Goal: Check status: Check status

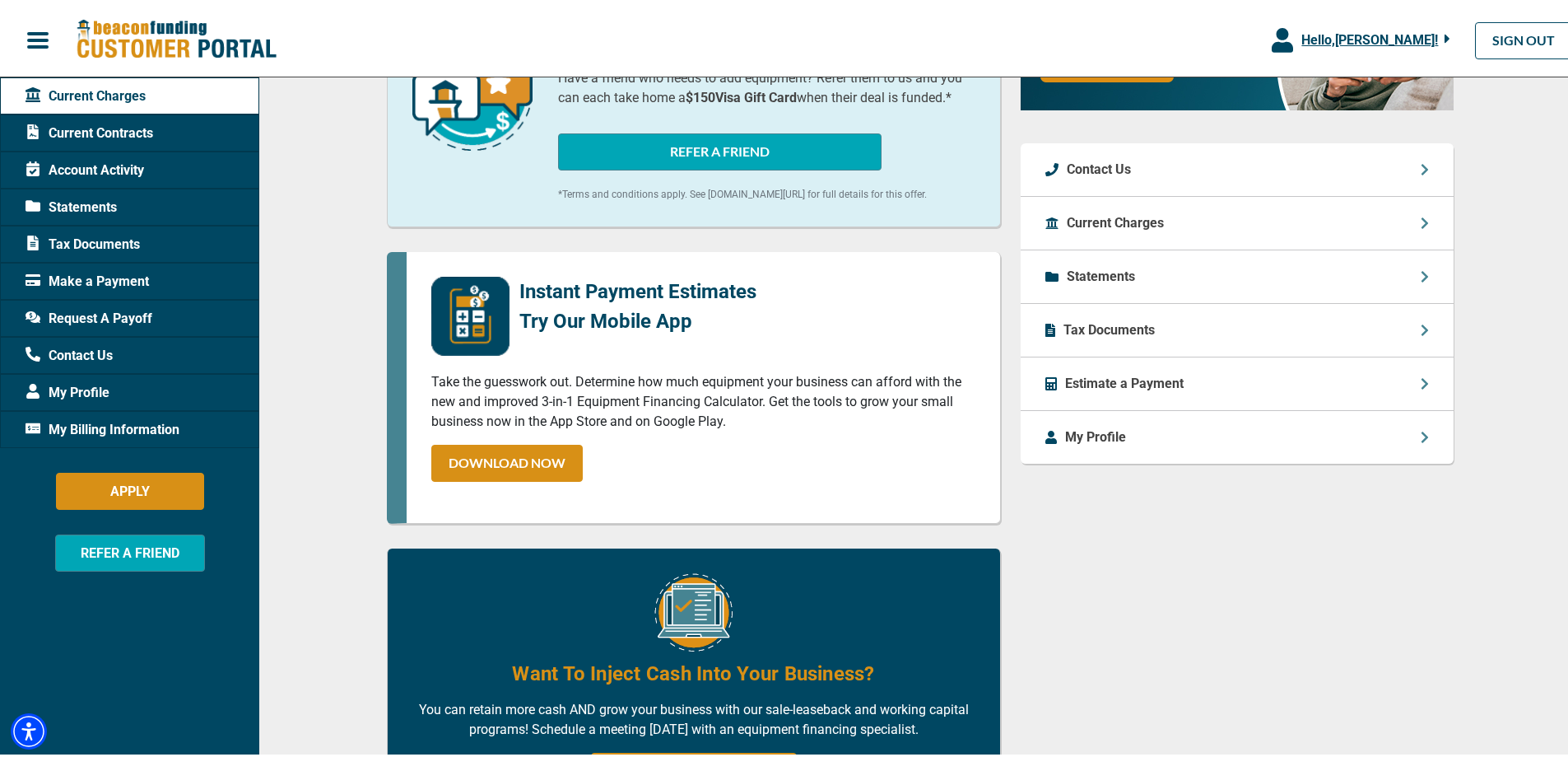
scroll to position [577, 0]
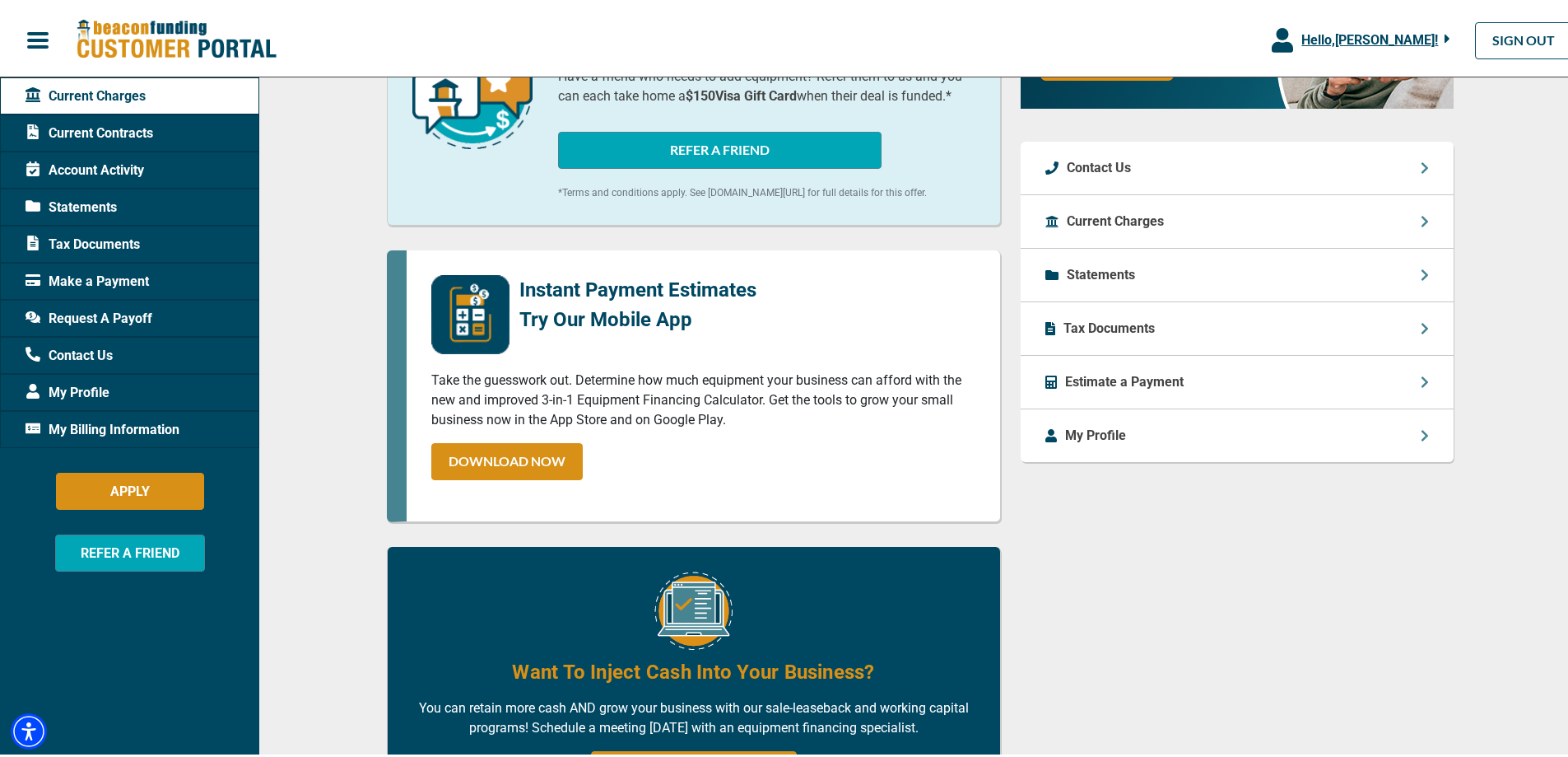
click at [1192, 624] on div "Questions About Your Current Charges? Contact your Account Manager, [PERSON_NAM…" at bounding box center [1237, 260] width 453 height 1148
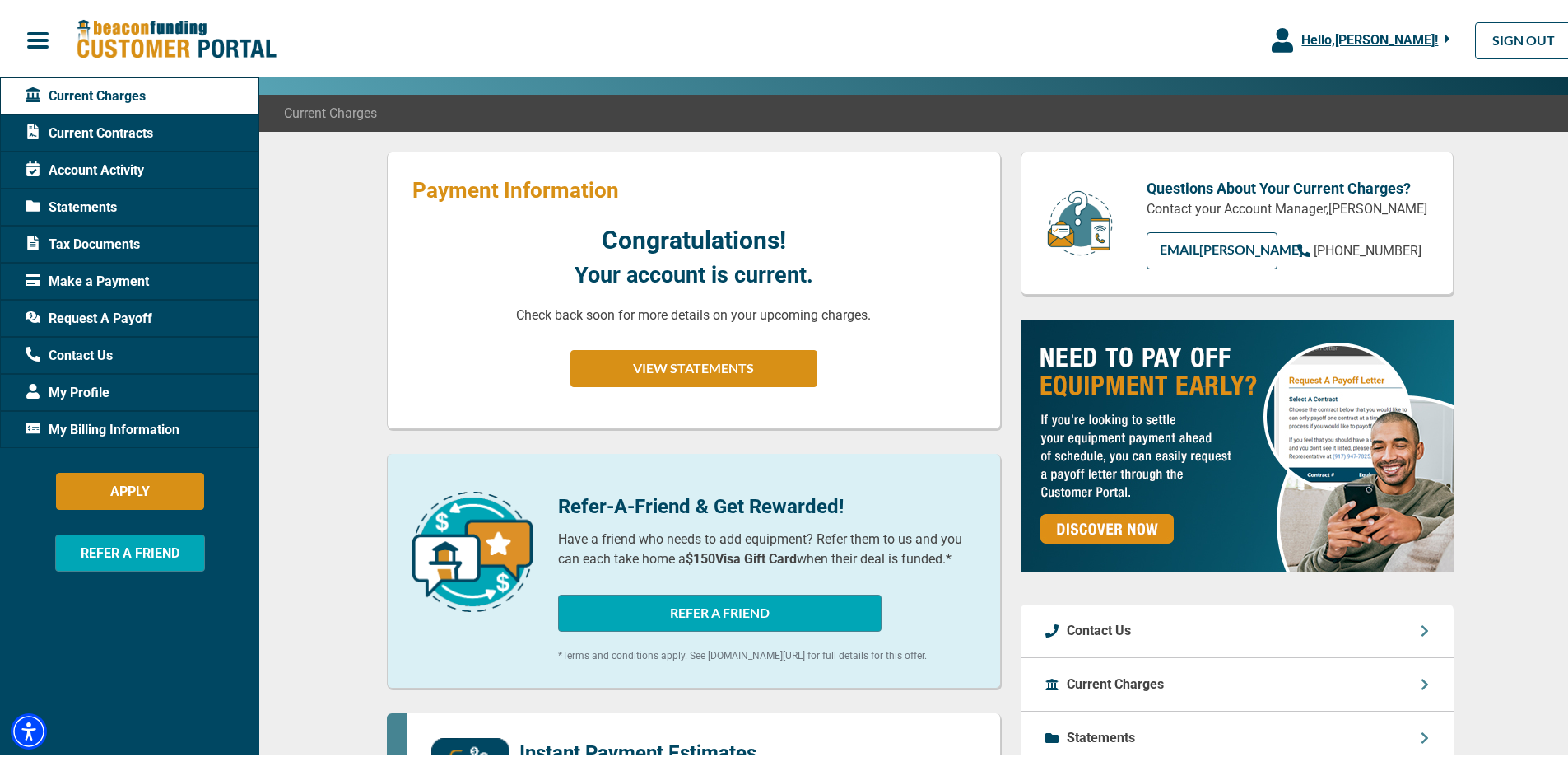
click at [1176, 675] on div "Current Charges" at bounding box center [1237, 681] width 433 height 54
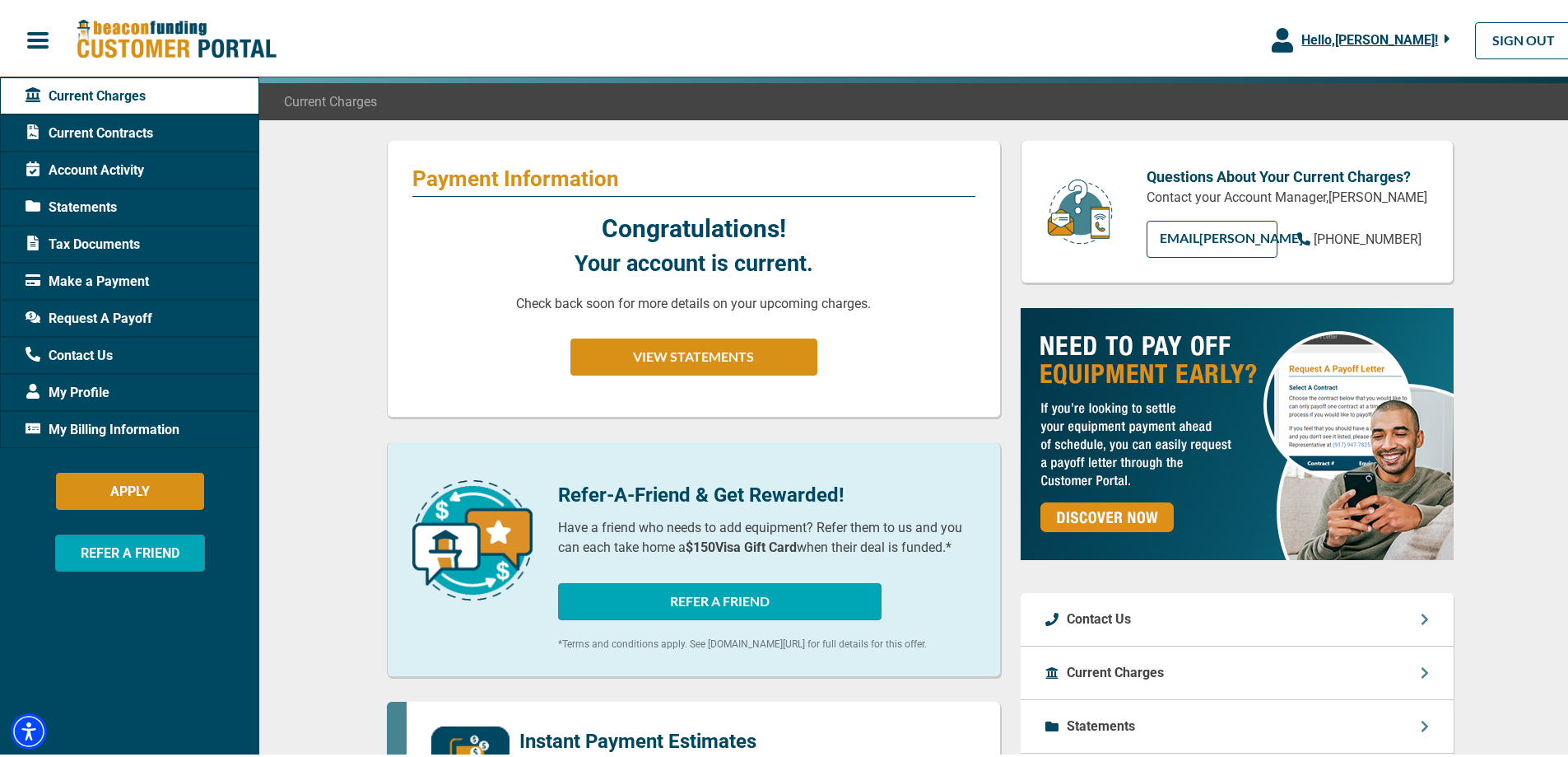
scroll to position [330, 0]
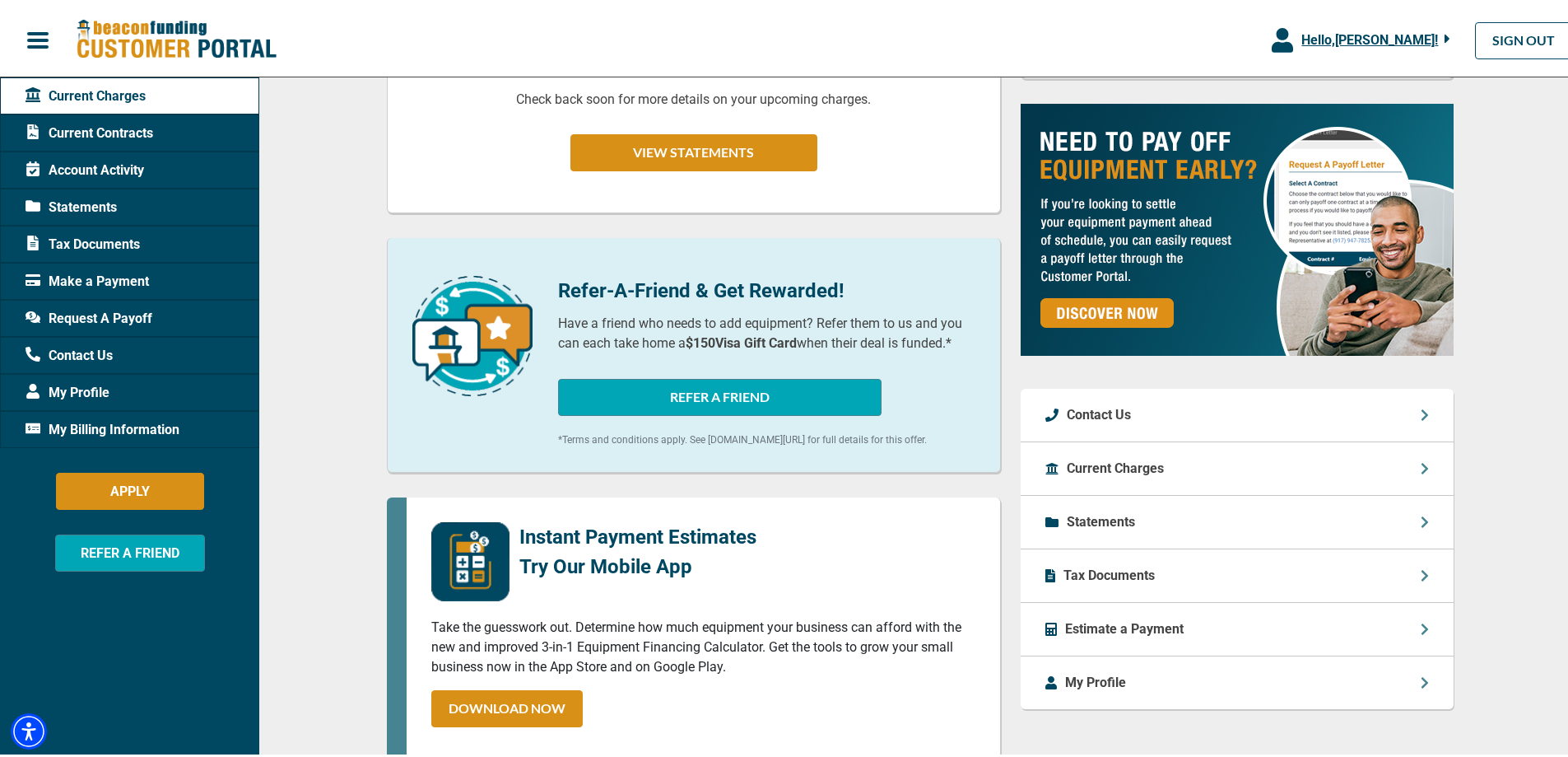
click at [1159, 456] on div "Current Charges" at bounding box center [1237, 465] width 433 height 54
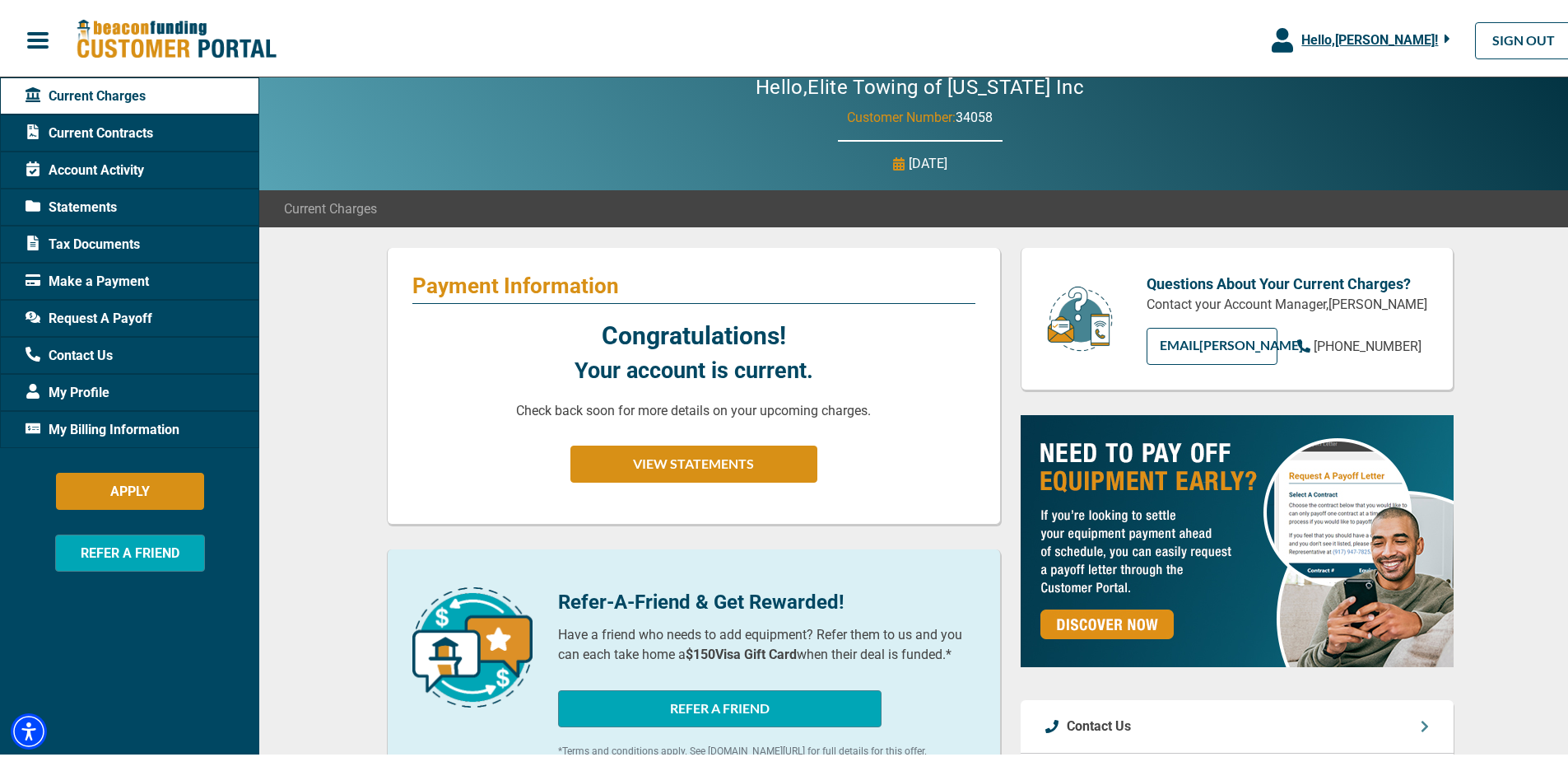
scroll to position [0, 0]
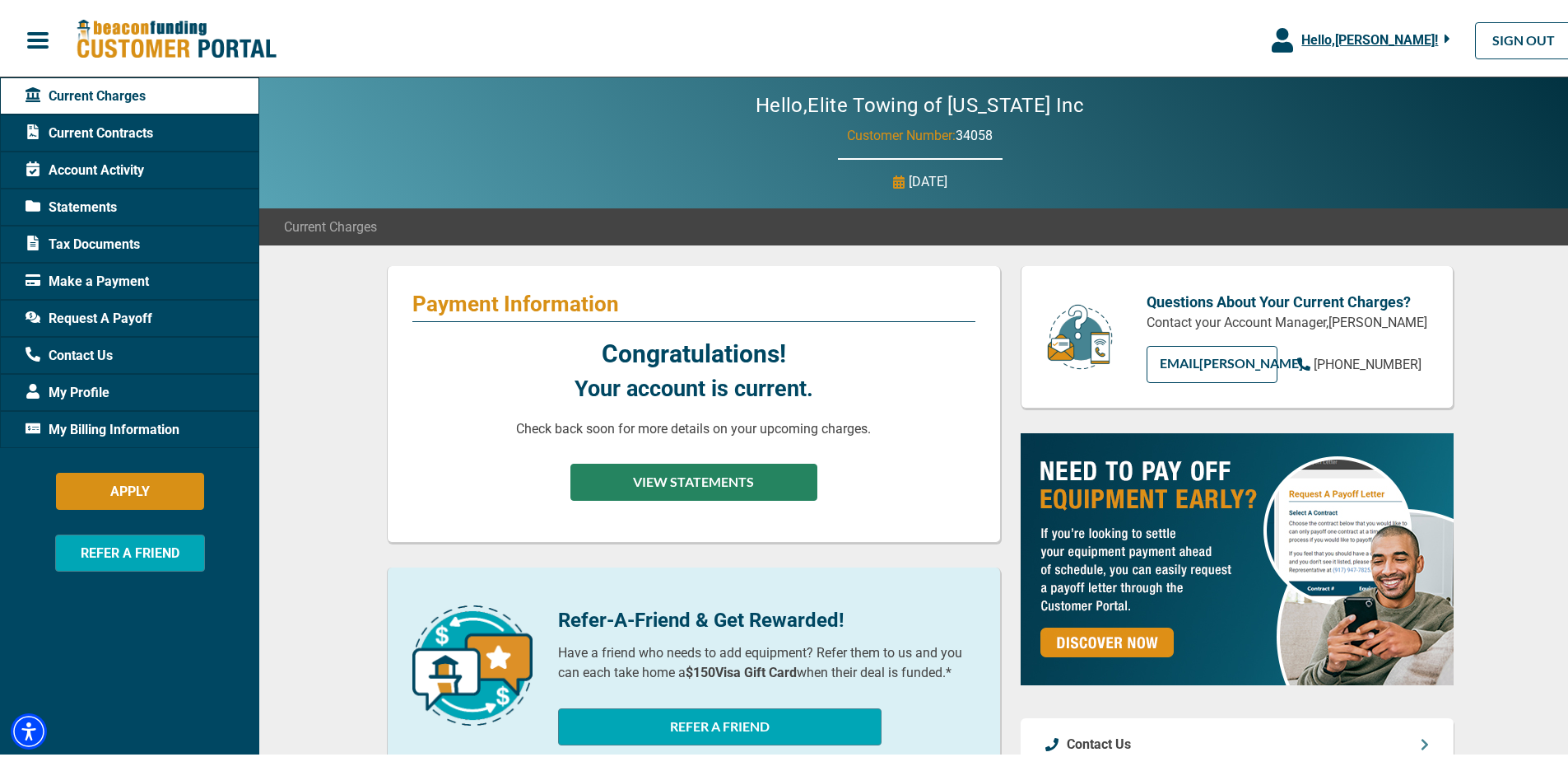
click at [742, 470] on button "VIEW STATEMENTS" at bounding box center [693, 478] width 247 height 37
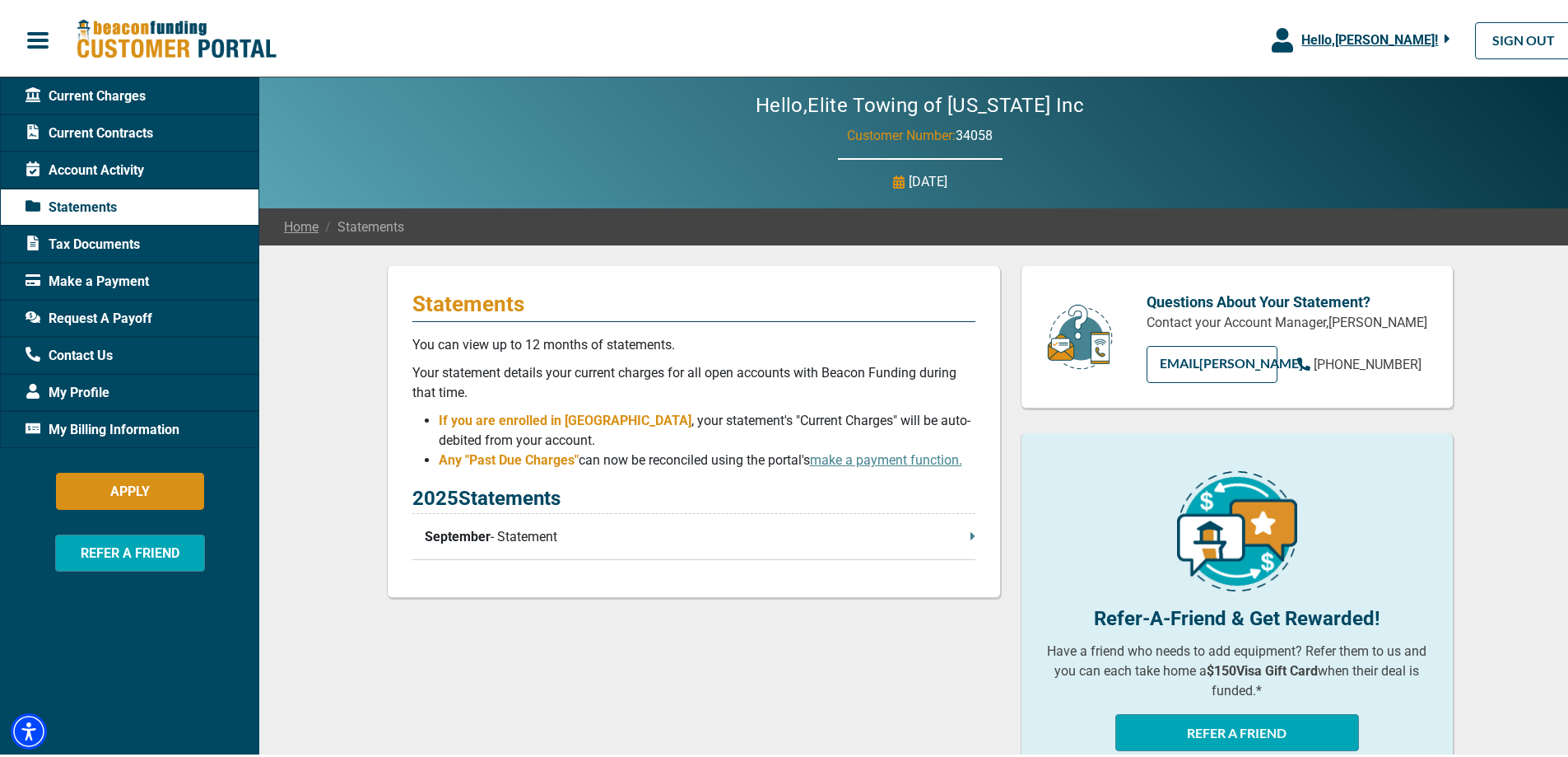
click at [581, 533] on p "September - Statement" at bounding box center [700, 534] width 551 height 19
click at [958, 537] on p "September - Statement" at bounding box center [700, 534] width 551 height 19
click at [145, 126] on span "Current Contracts" at bounding box center [89, 130] width 127 height 19
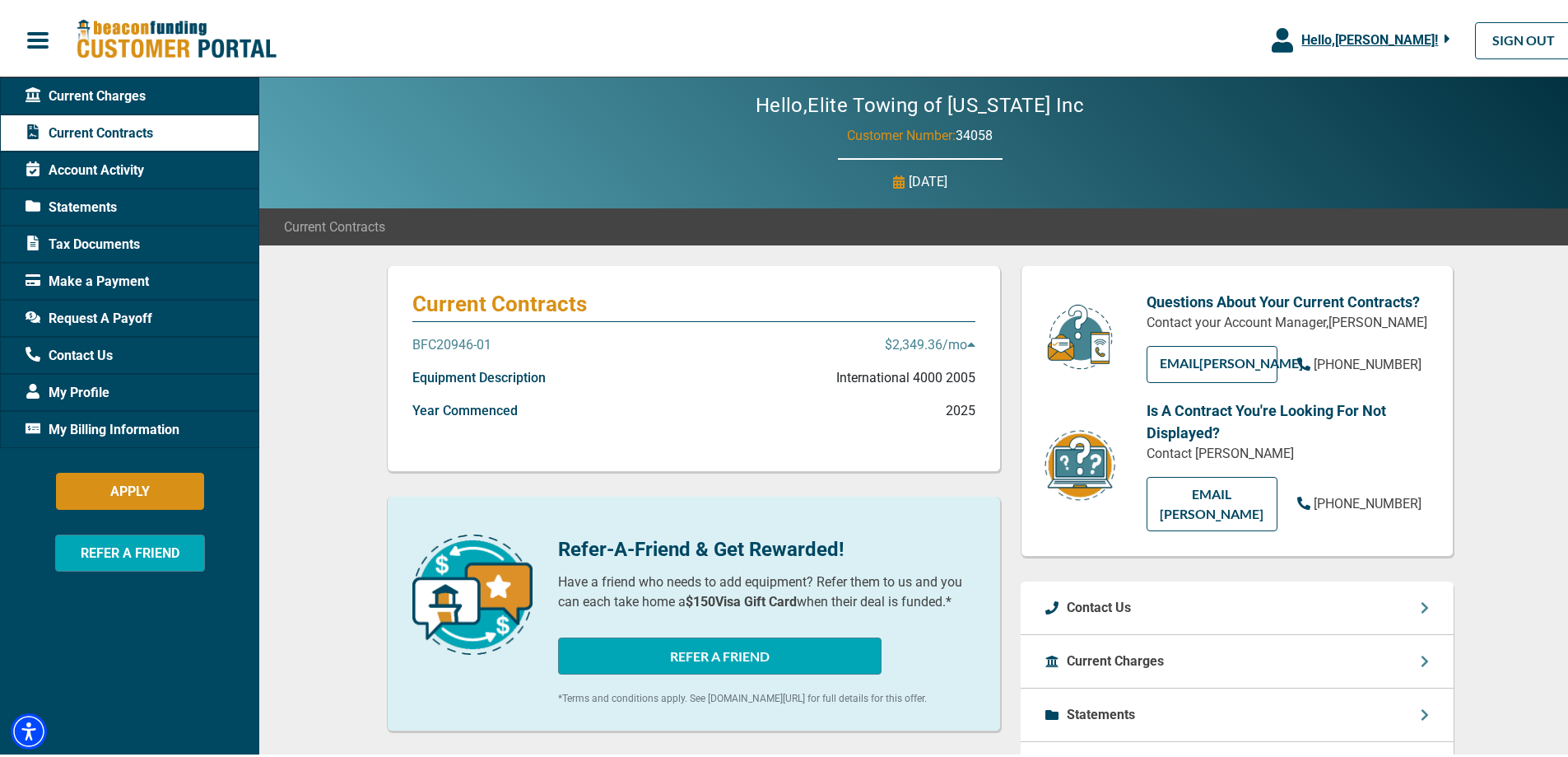
click at [959, 339] on p "$2,349.36 /mo" at bounding box center [930, 341] width 91 height 19
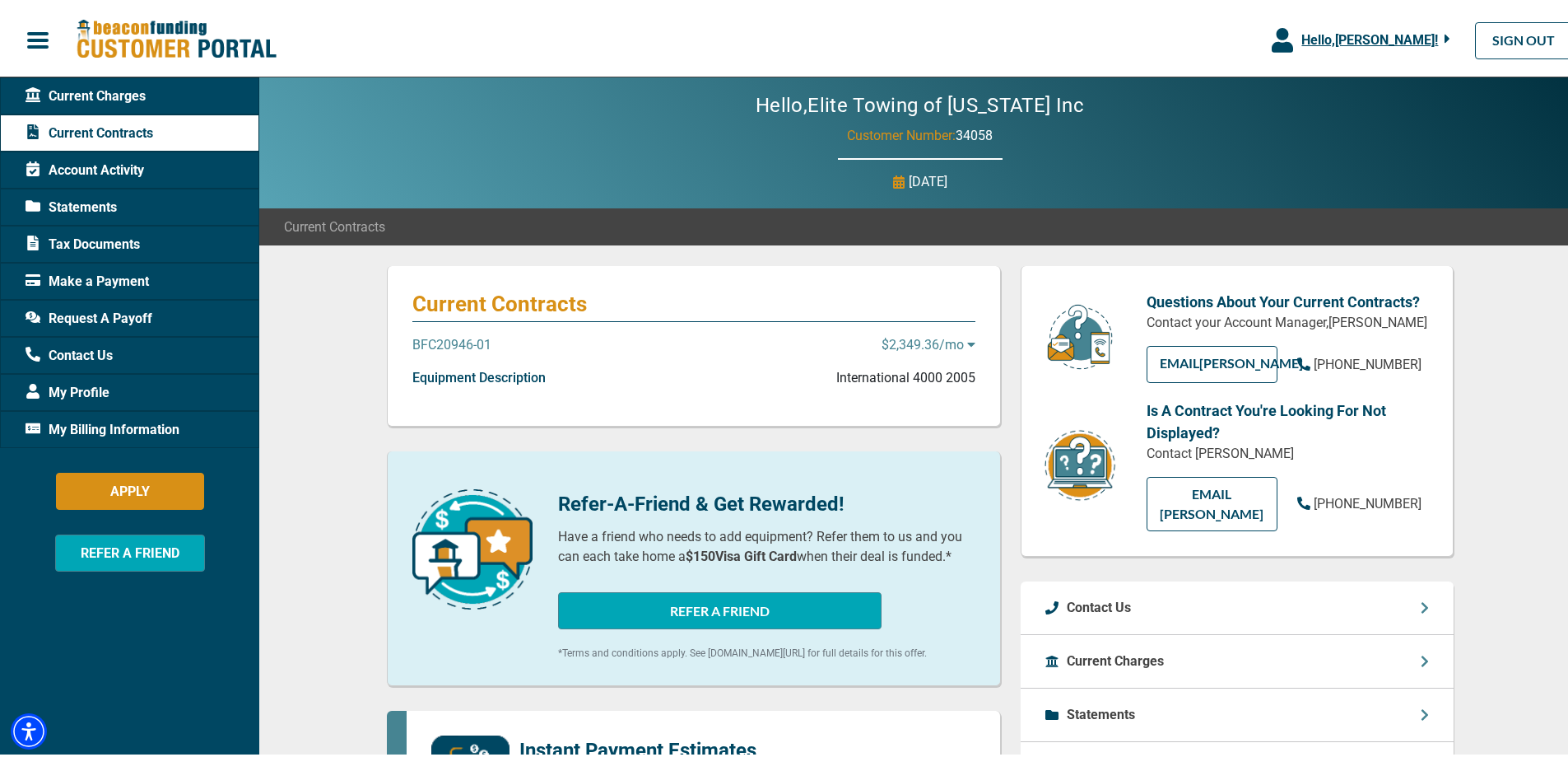
click at [959, 339] on p "$2,349.36 /mo" at bounding box center [928, 341] width 94 height 19
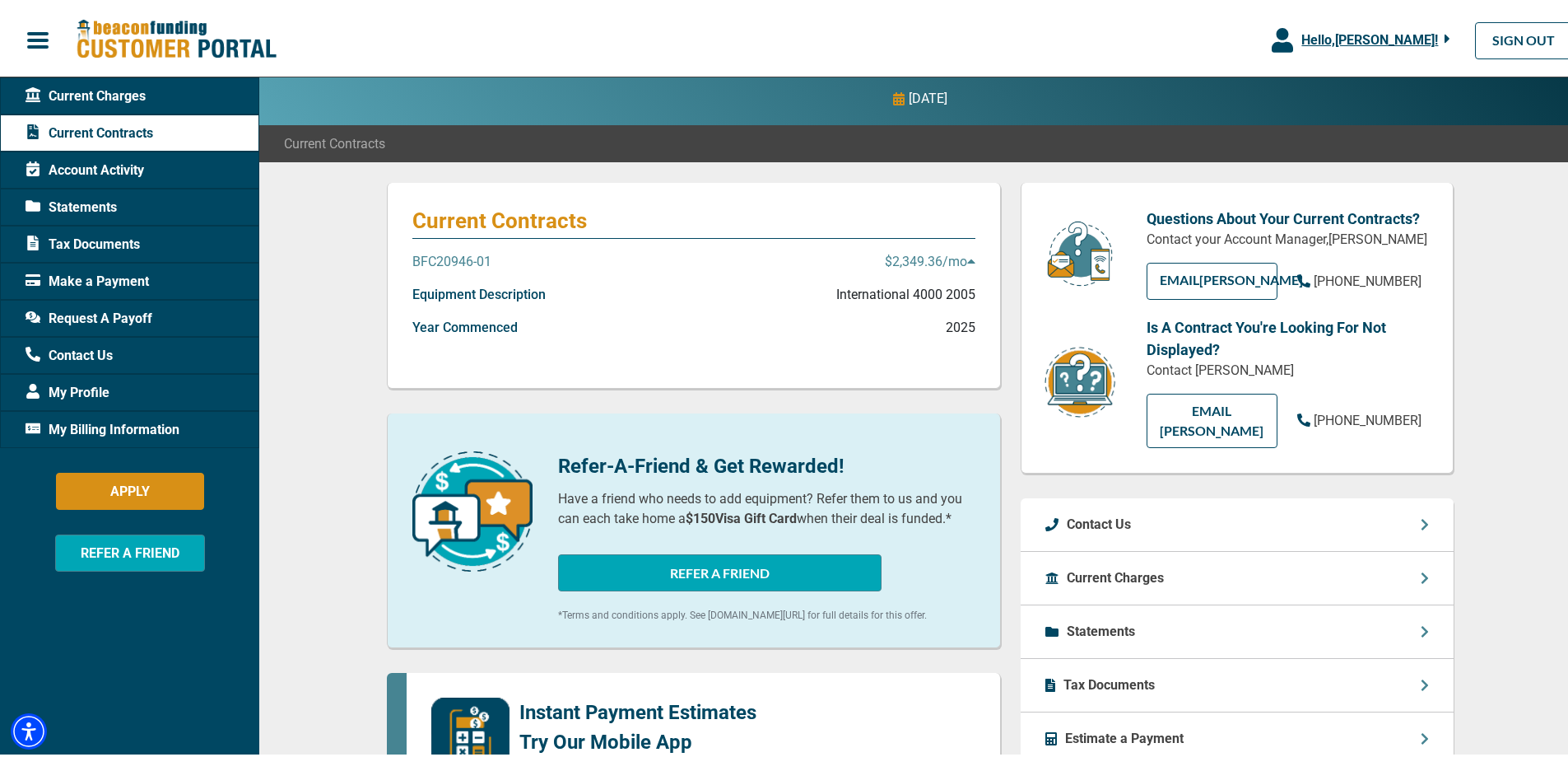
scroll to position [83, 0]
click at [461, 257] on p "BFC20946-01" at bounding box center [452, 259] width 79 height 19
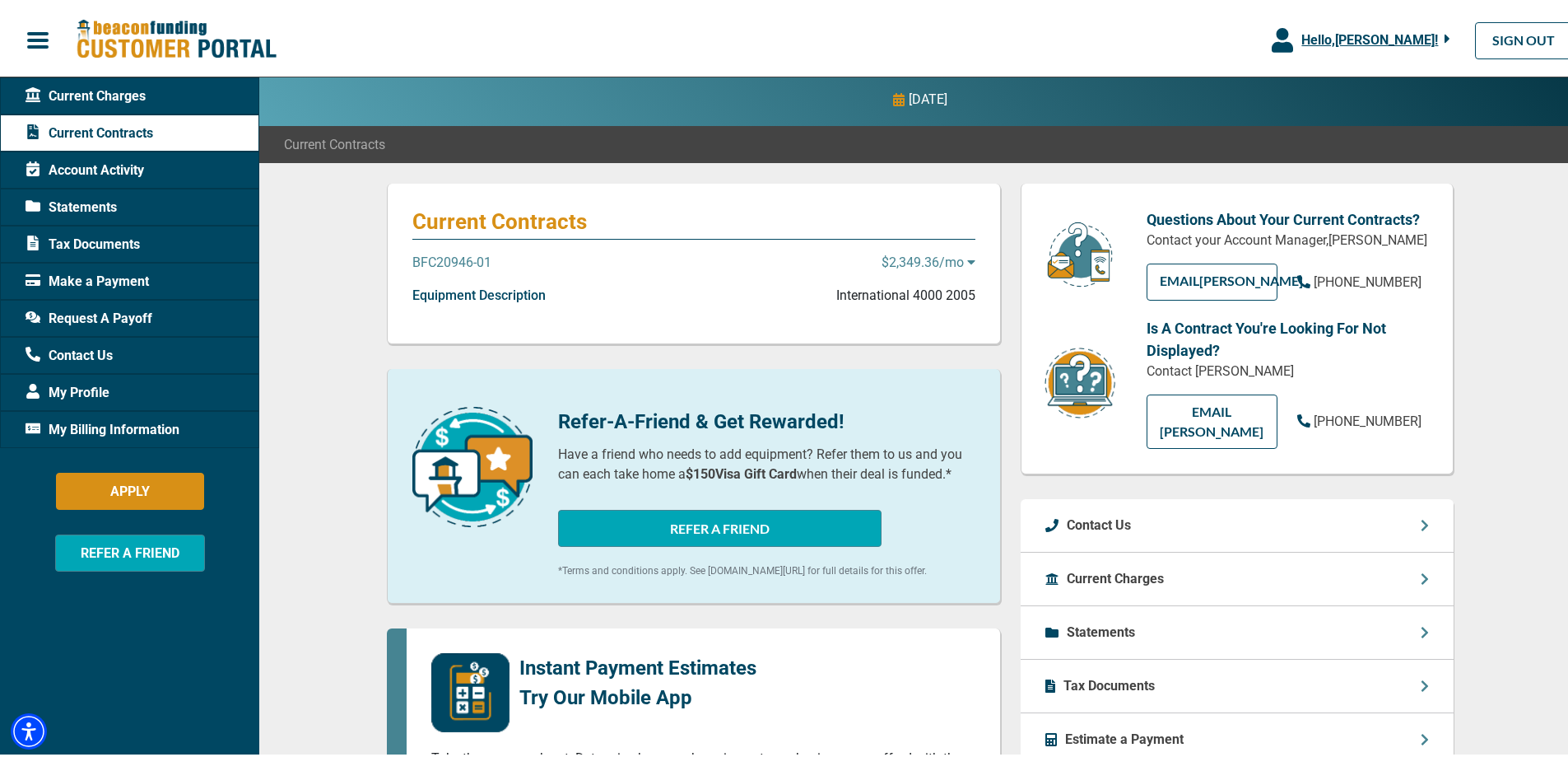
click at [461, 257] on p "BFC20946-01" at bounding box center [452, 259] width 79 height 19
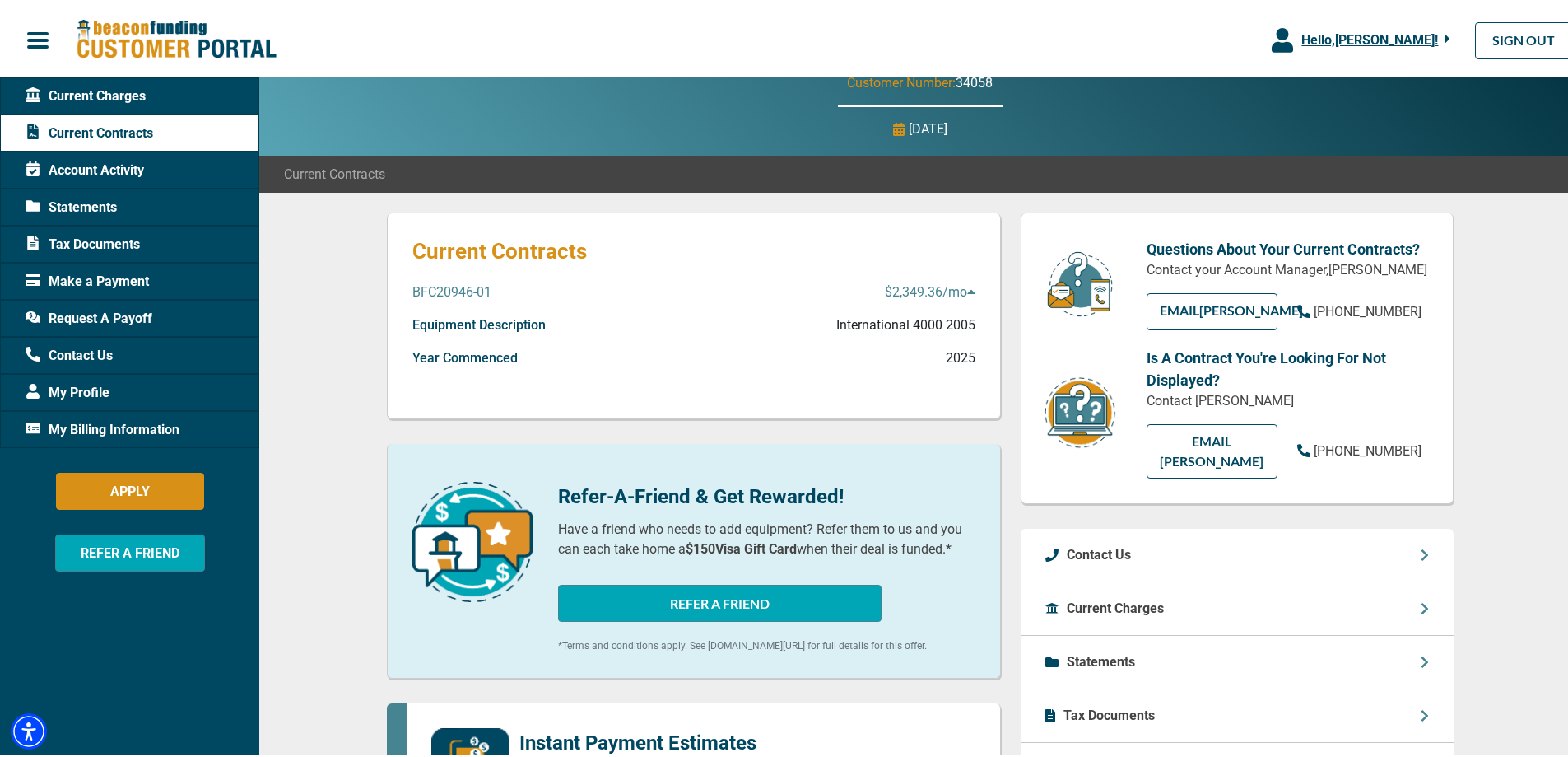
scroll to position [0, 0]
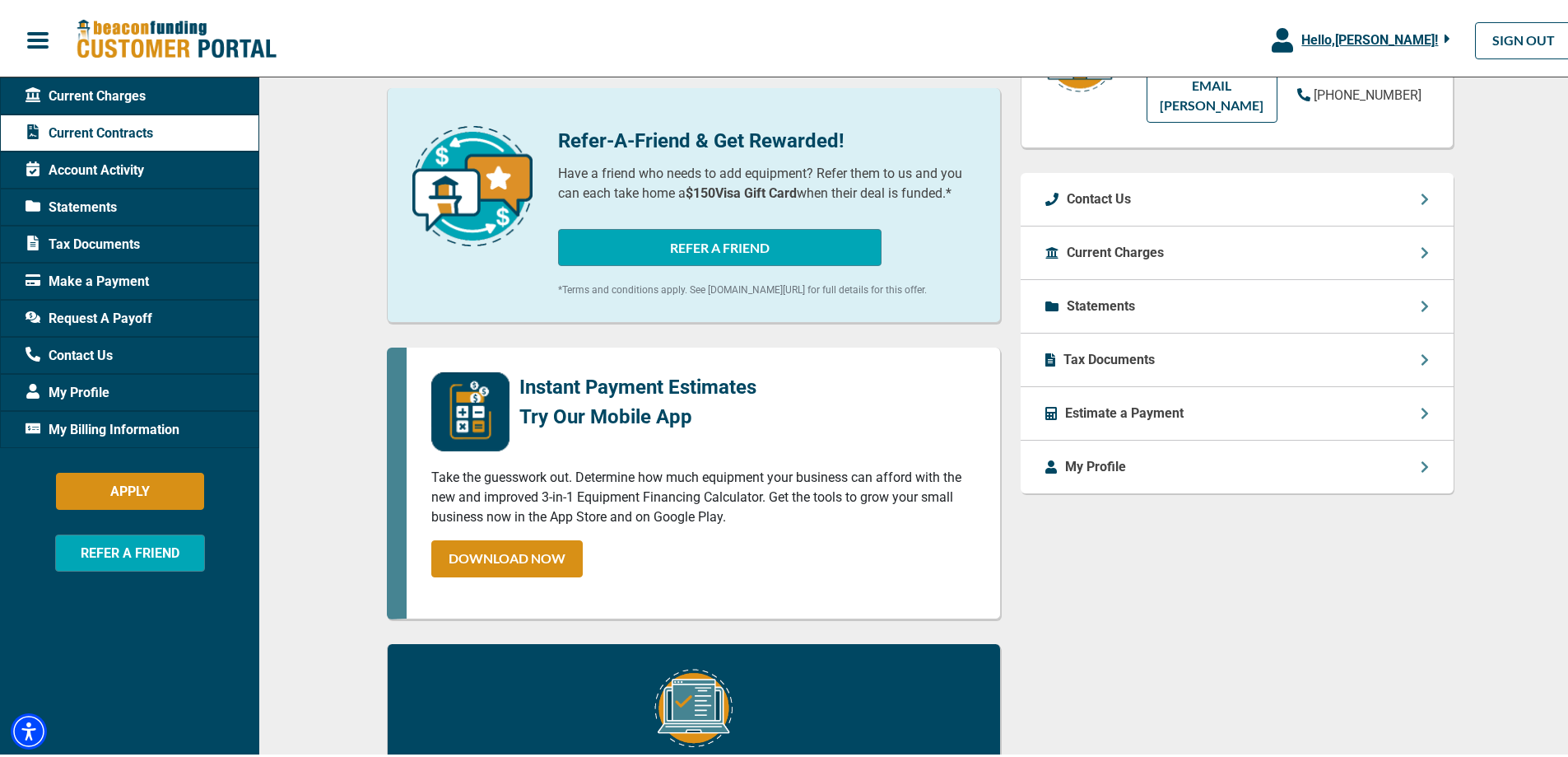
scroll to position [411, 0]
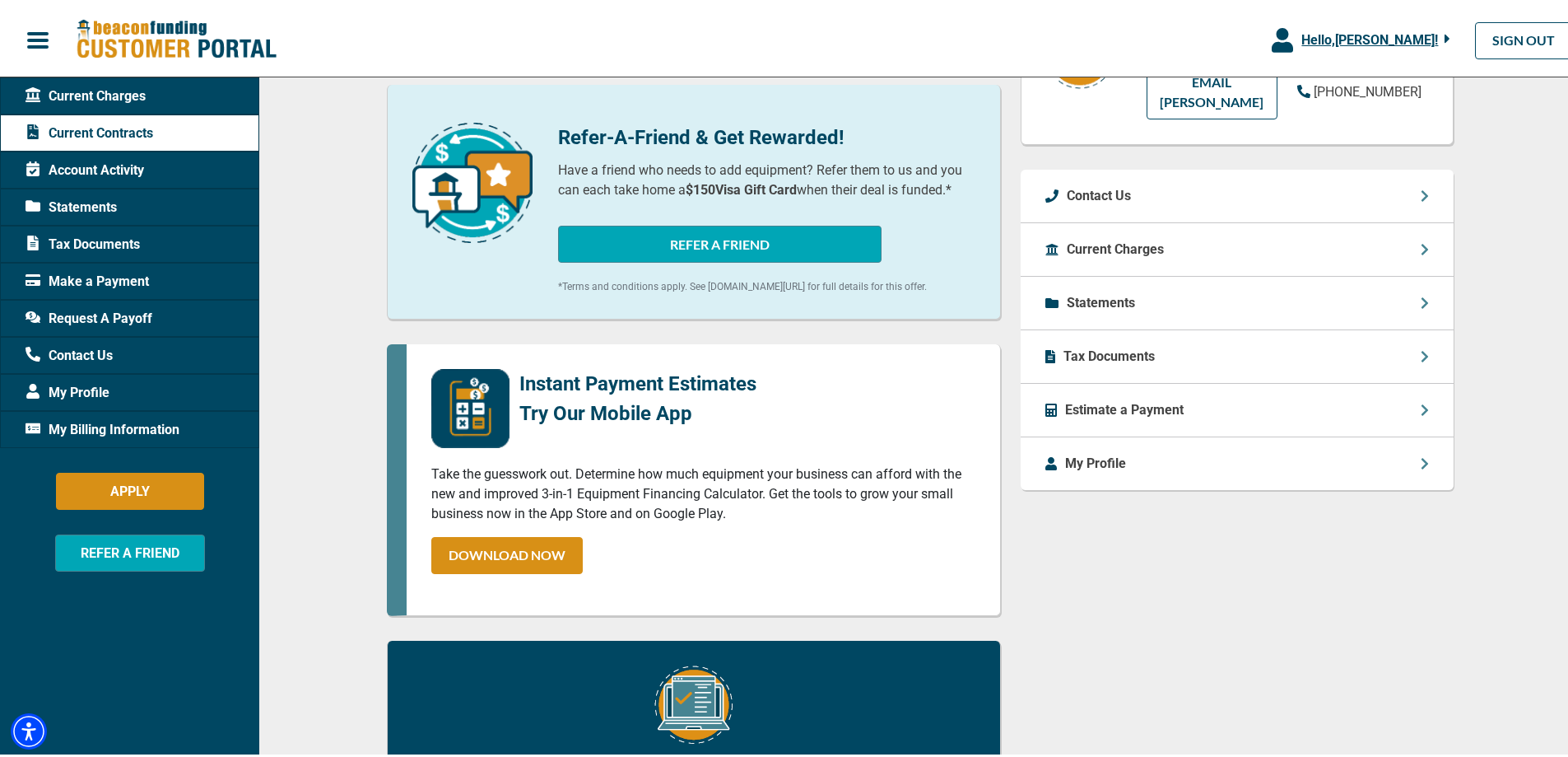
click at [1188, 611] on div "Questions About Your Current Contracts? Contact your Account Manager, [PERSON_N…" at bounding box center [1237, 389] width 453 height 1078
click at [330, 356] on div "Current Contracts BFC20946-01 $2,349.36 /mo Equipment Description International…" at bounding box center [919, 389] width 1321 height 1119
